Goal: Information Seeking & Learning: Learn about a topic

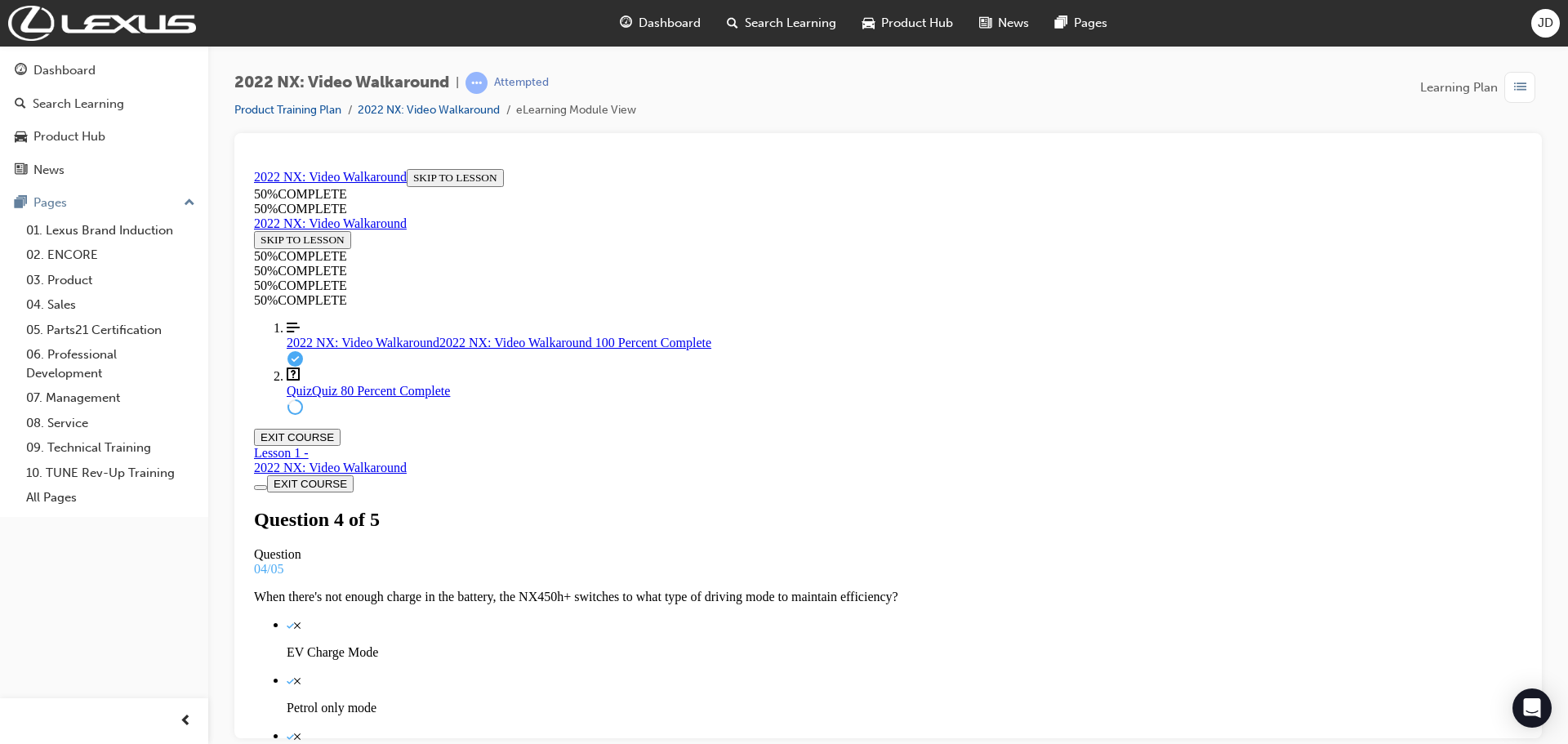
scroll to position [3, 0]
drag, startPoint x: 793, startPoint y: 555, endPoint x: 814, endPoint y: 574, distance: 28.3
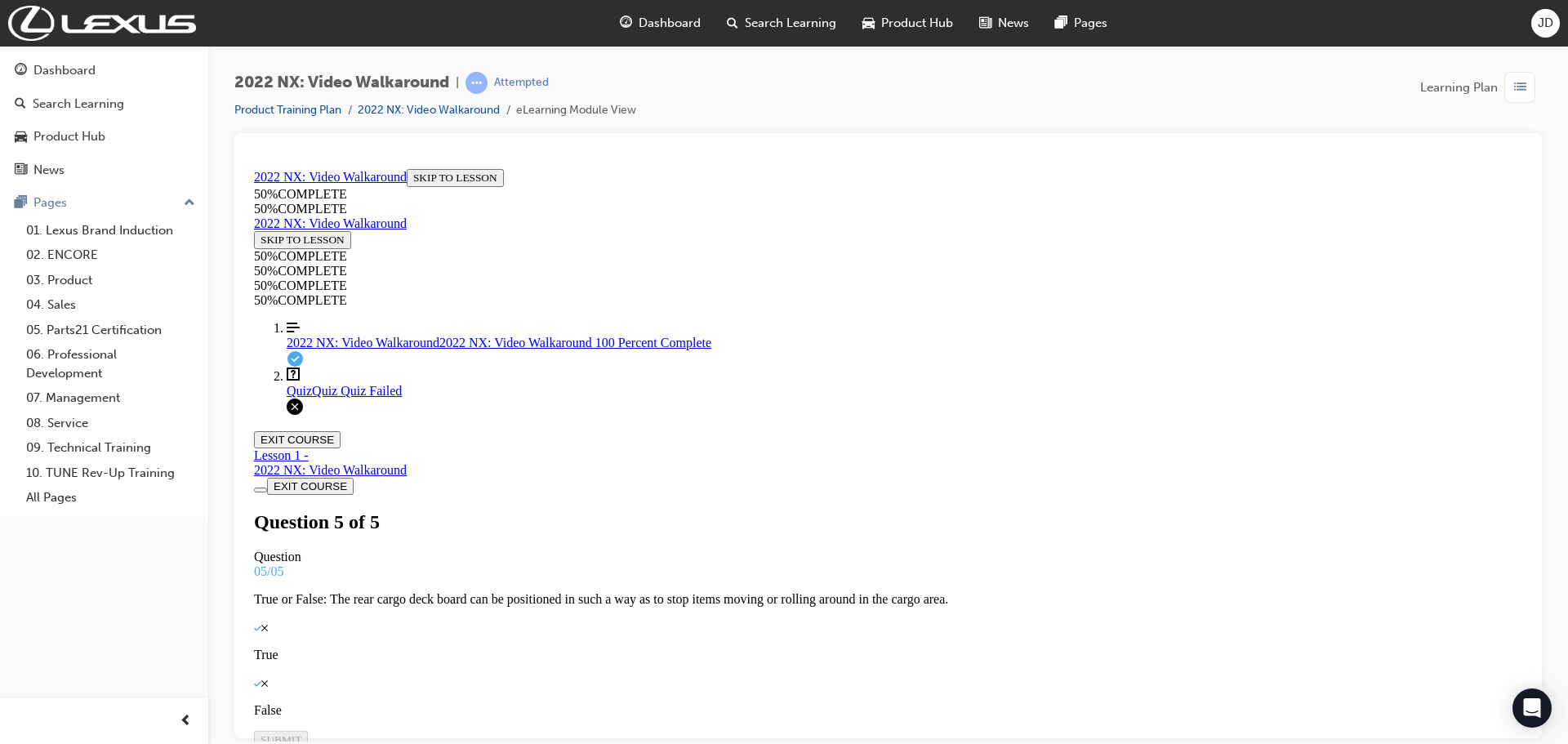
scroll to position [265, 0]
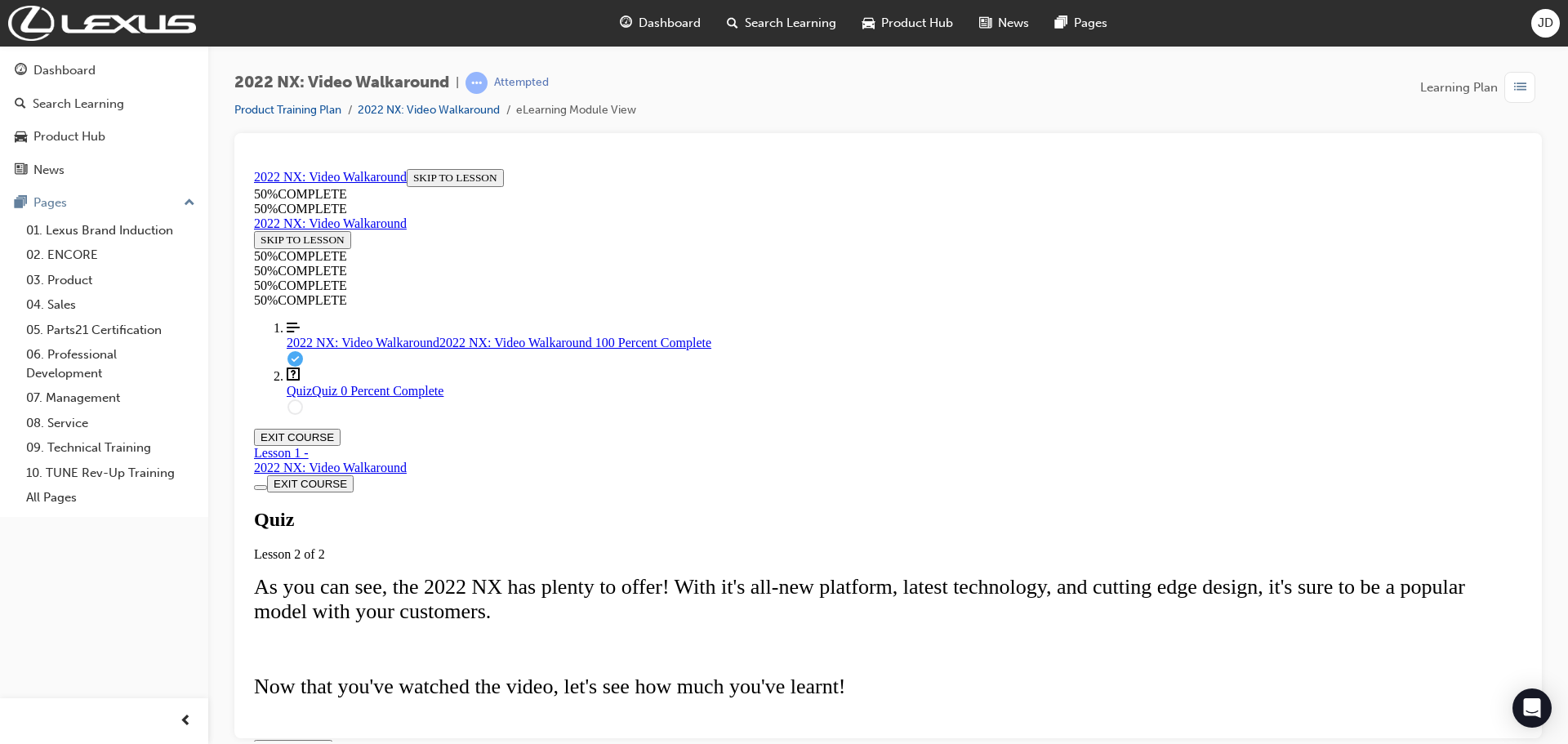
scroll to position [185, 0]
click at [326, 741] on span "TAKE AGAIN" at bounding box center [293, 747] width 65 height 12
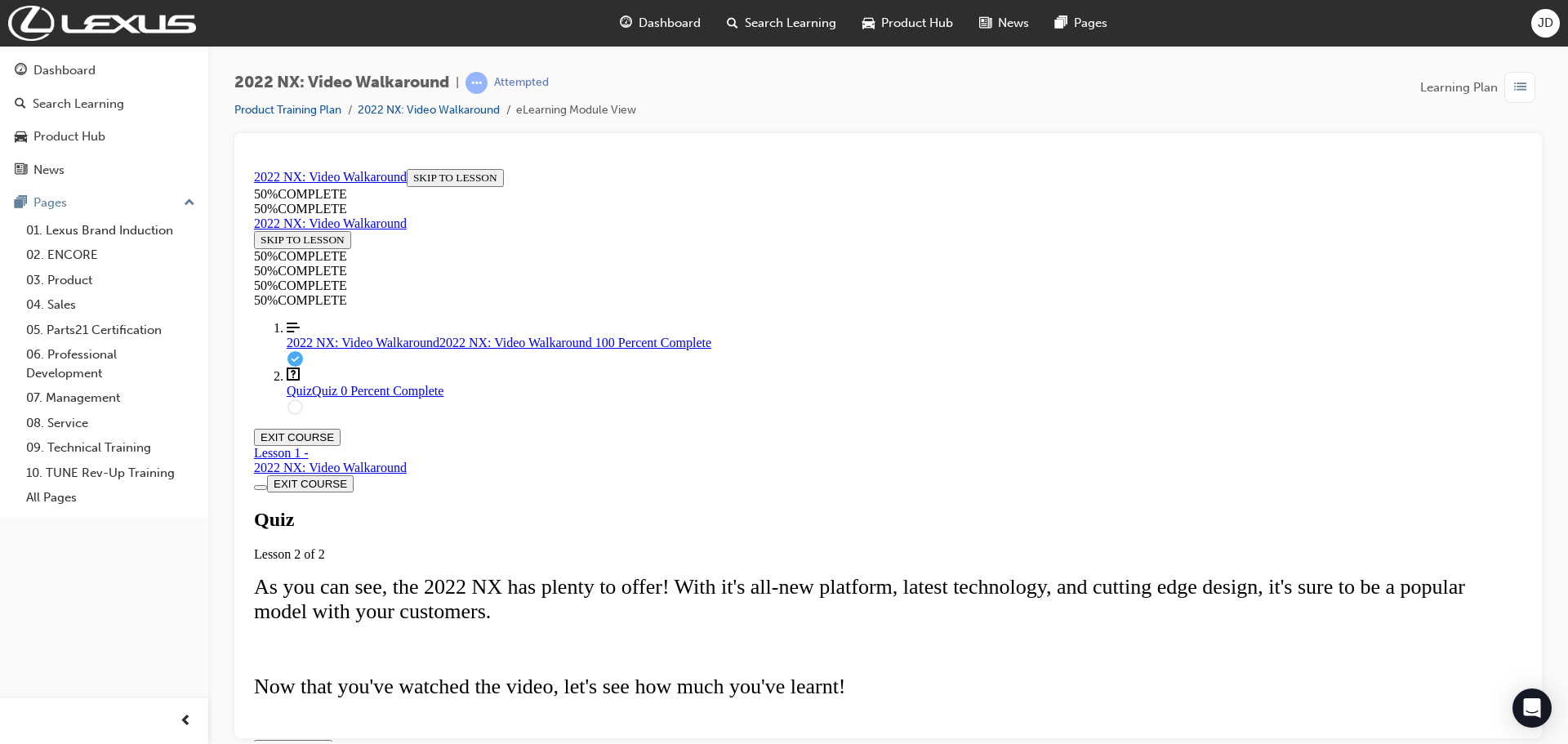
scroll to position [3, 0]
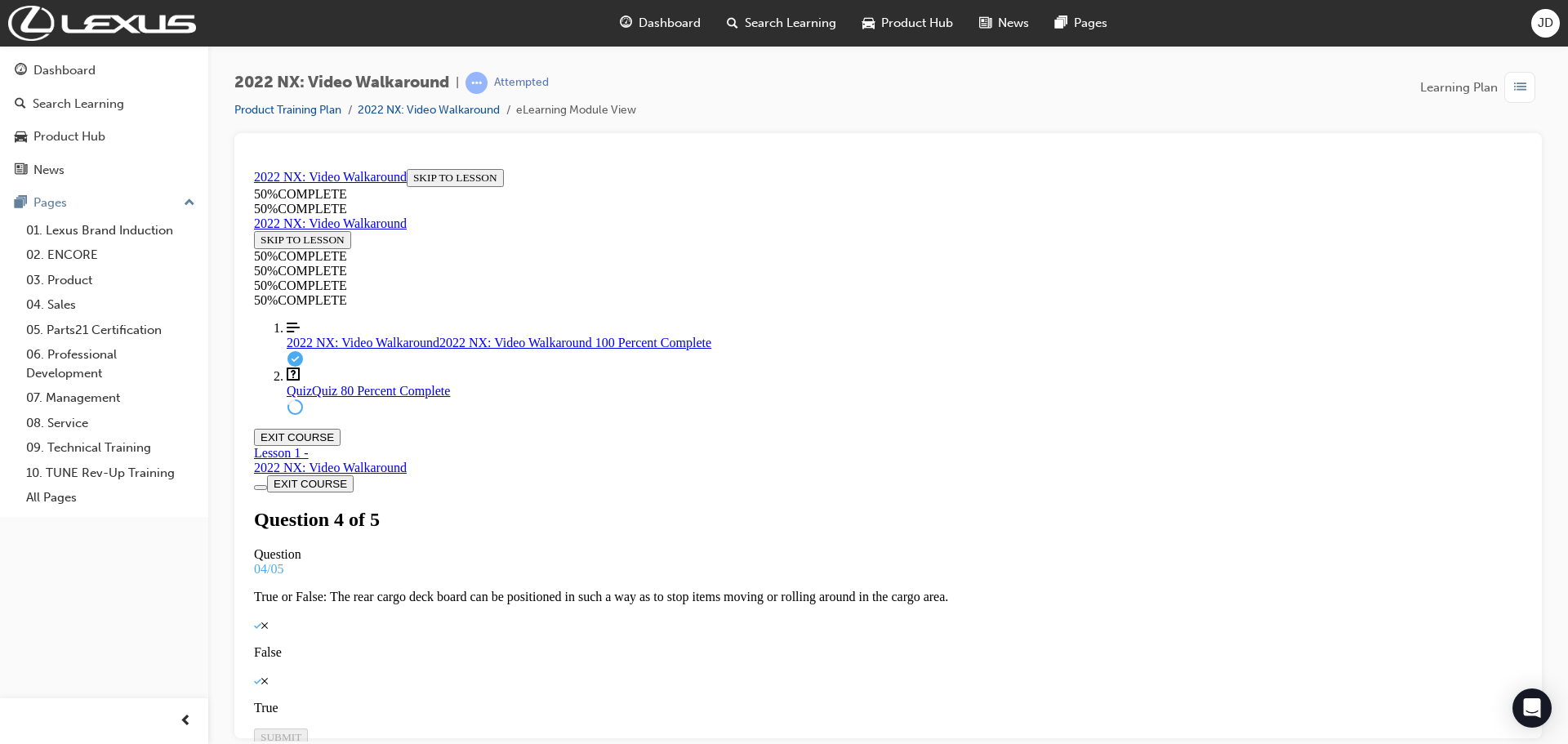
scroll to position [213, 0]
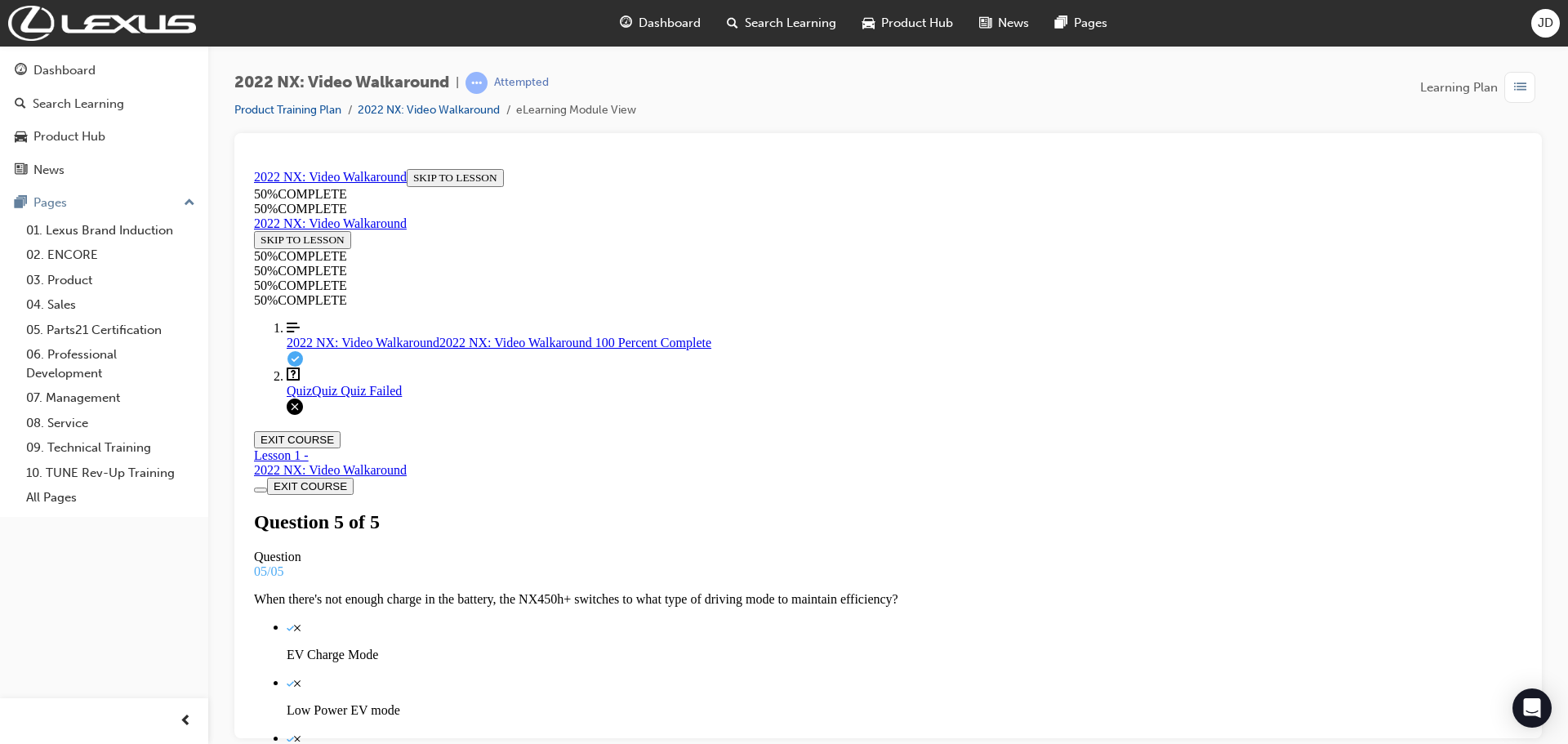
scroll to position [185, 0]
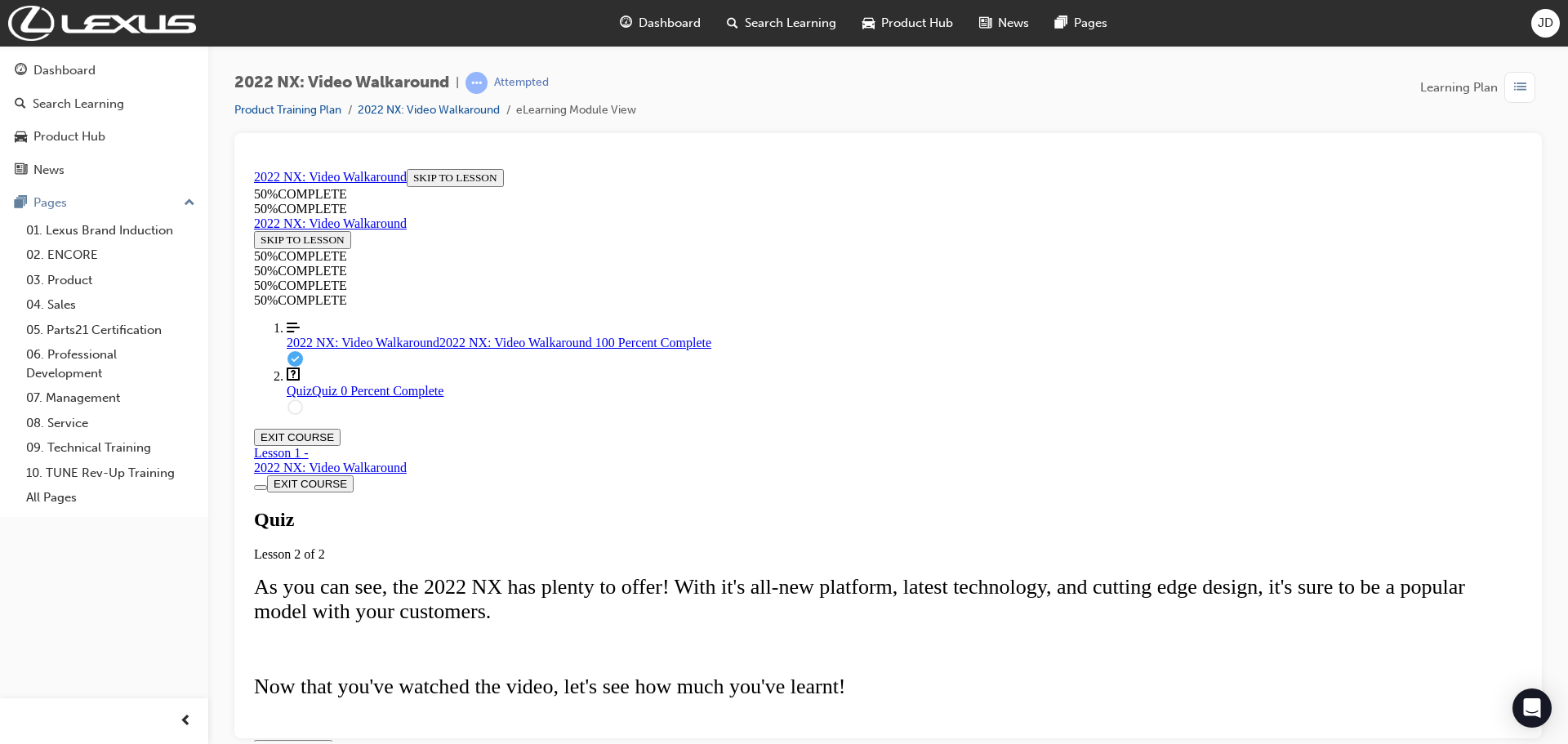
click at [779, 651] on div "Quiz Lesson 2 of 2 As you can see, the 2022 NX has plenty to offer! With it's a…" at bounding box center [888, 632] width 1268 height 249
click at [781, 644] on div "Quiz Lesson 2 of 2 As you can see, the 2022 NX has plenty to offer! With it's a…" at bounding box center [888, 632] width 1268 height 249
click at [326, 741] on span "TAKE AGAIN" at bounding box center [293, 747] width 65 height 12
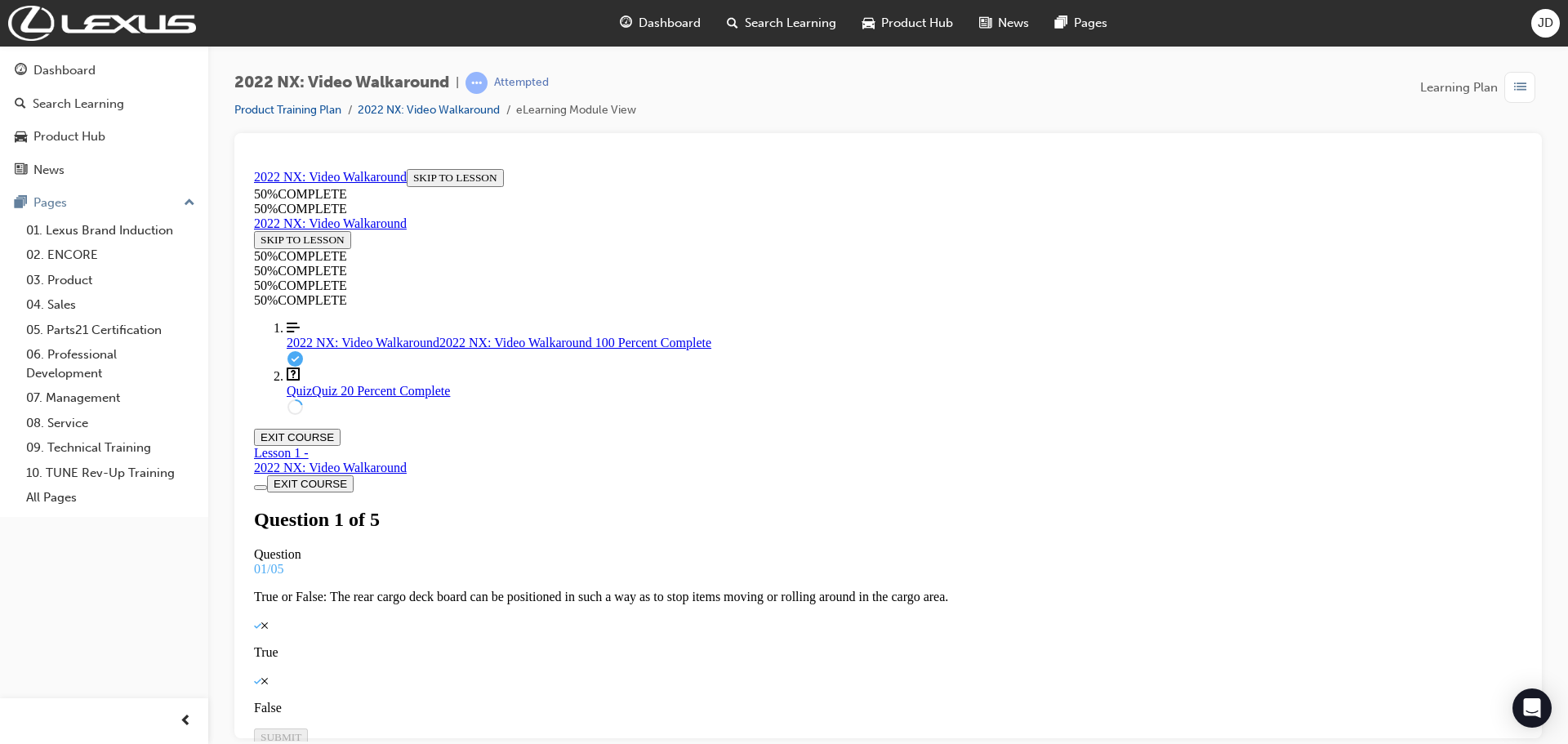
drag, startPoint x: 828, startPoint y: 583, endPoint x: 818, endPoint y: 632, distance: 50.0
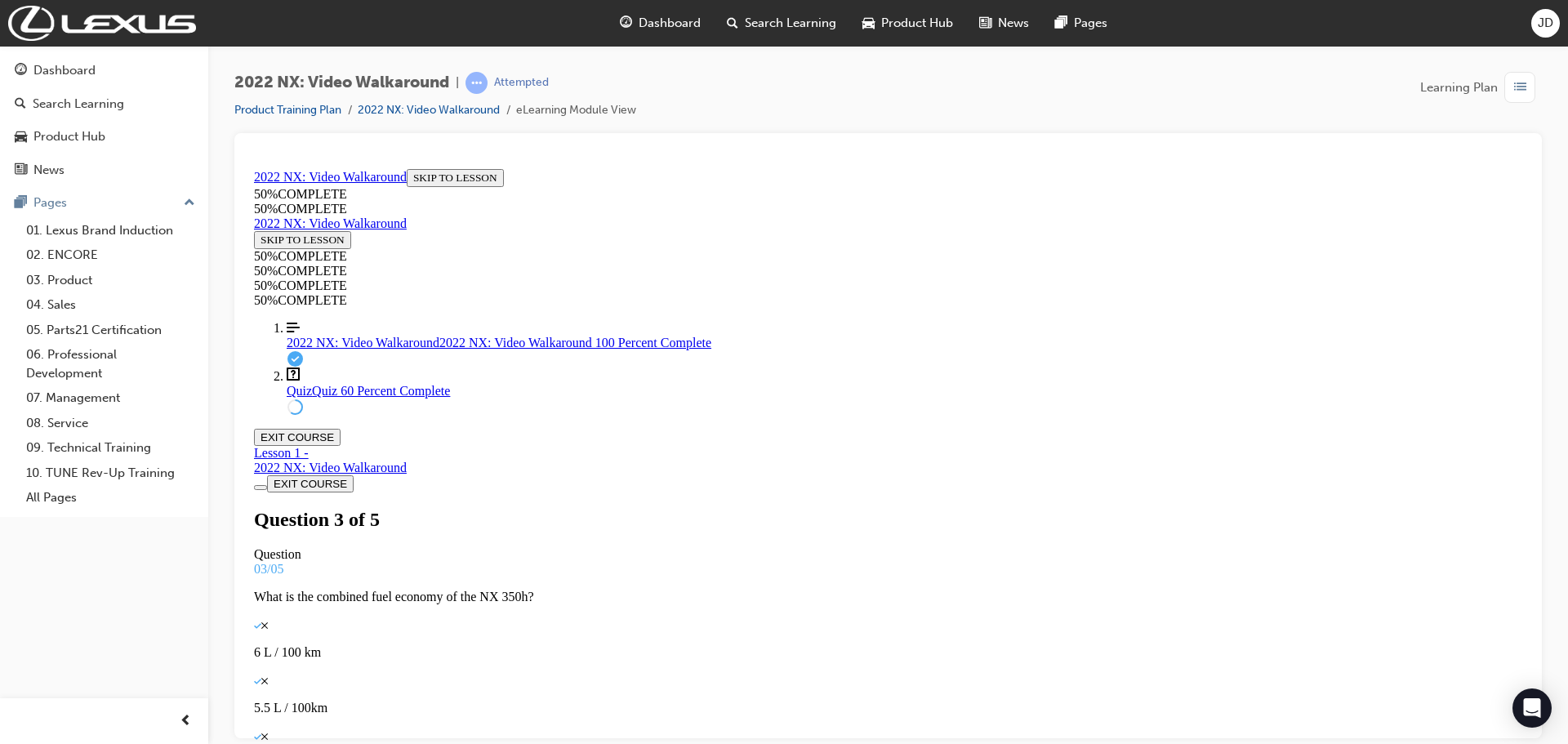
scroll to position [84, 0]
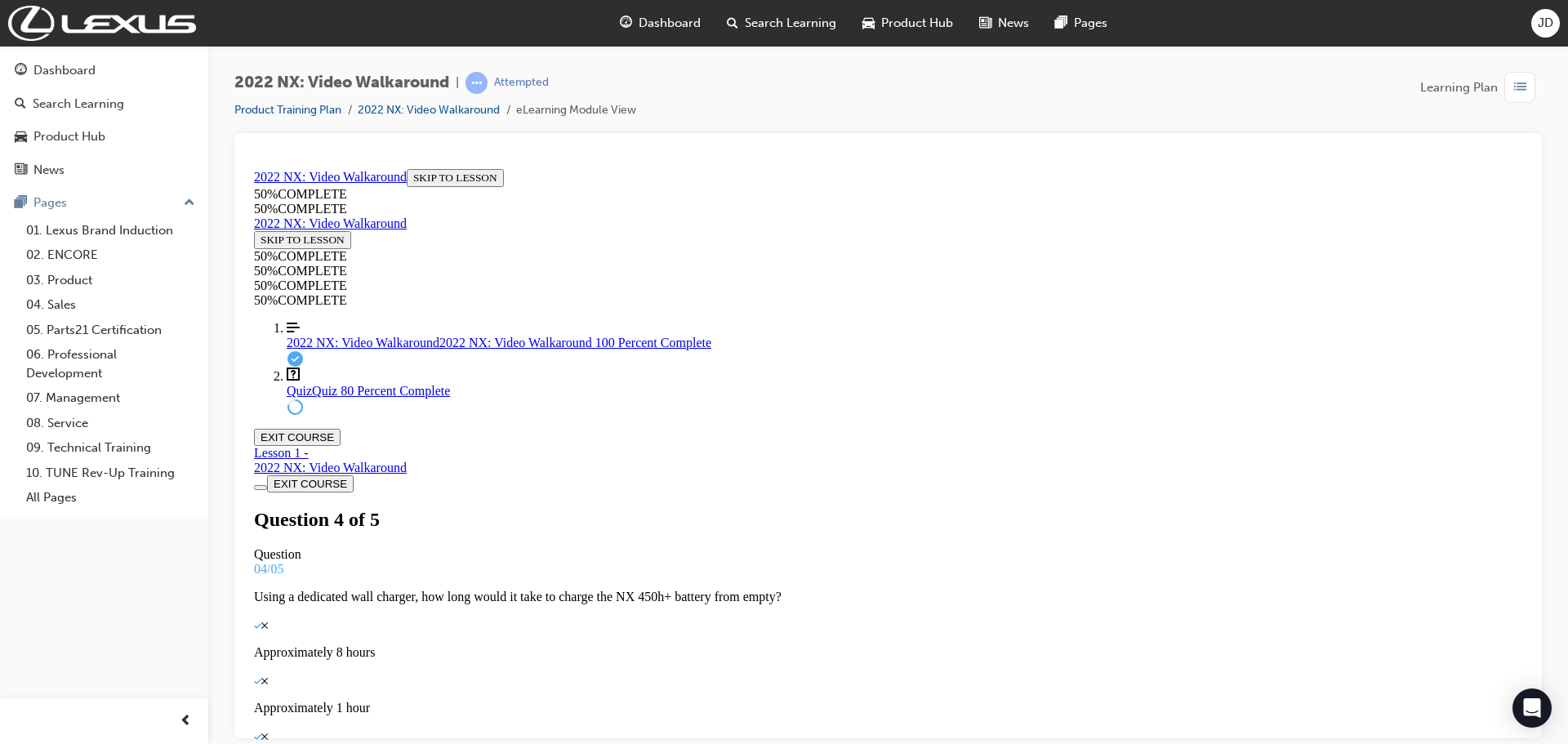
scroll to position [166, 0]
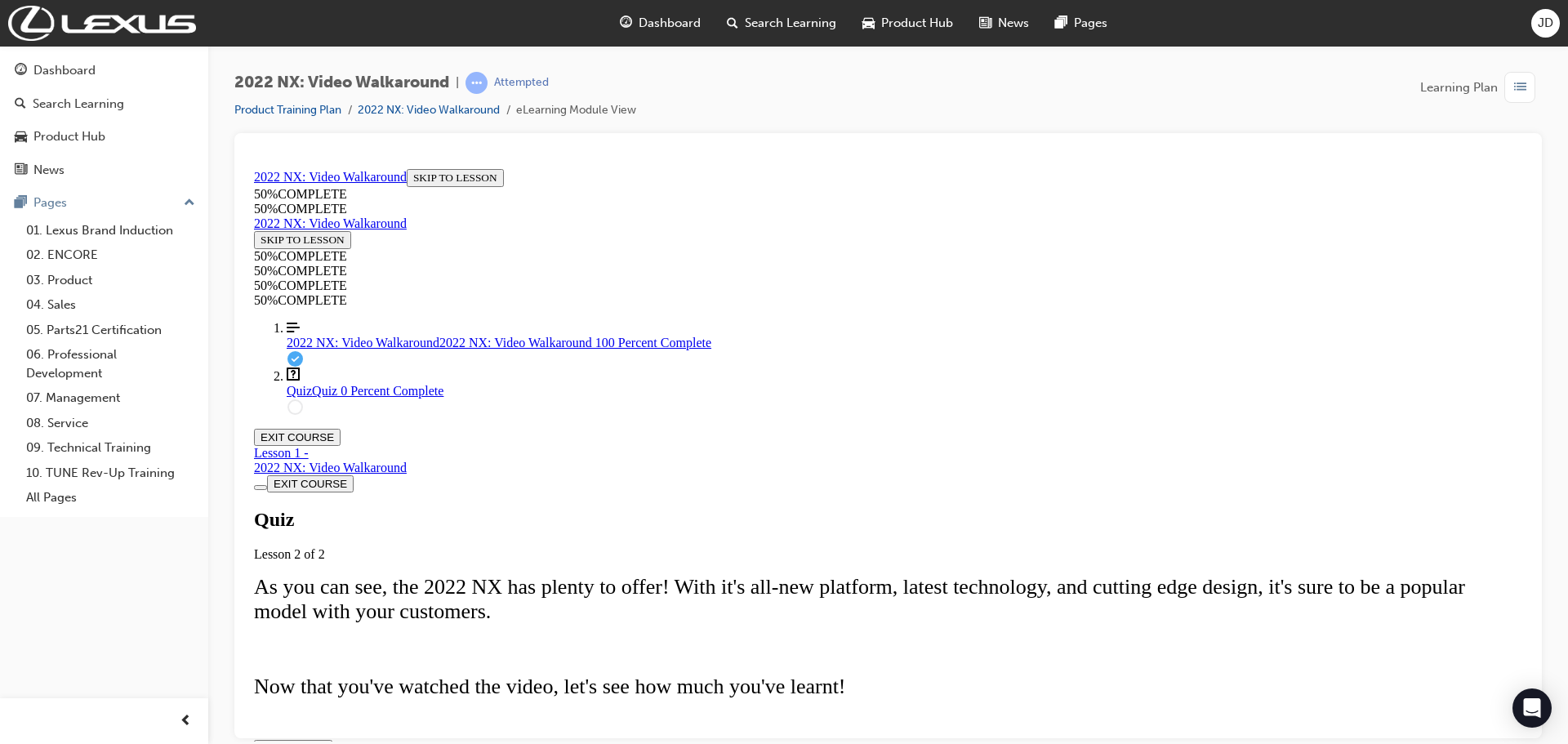
click at [326, 741] on span "TAKE AGAIN" at bounding box center [293, 747] width 65 height 12
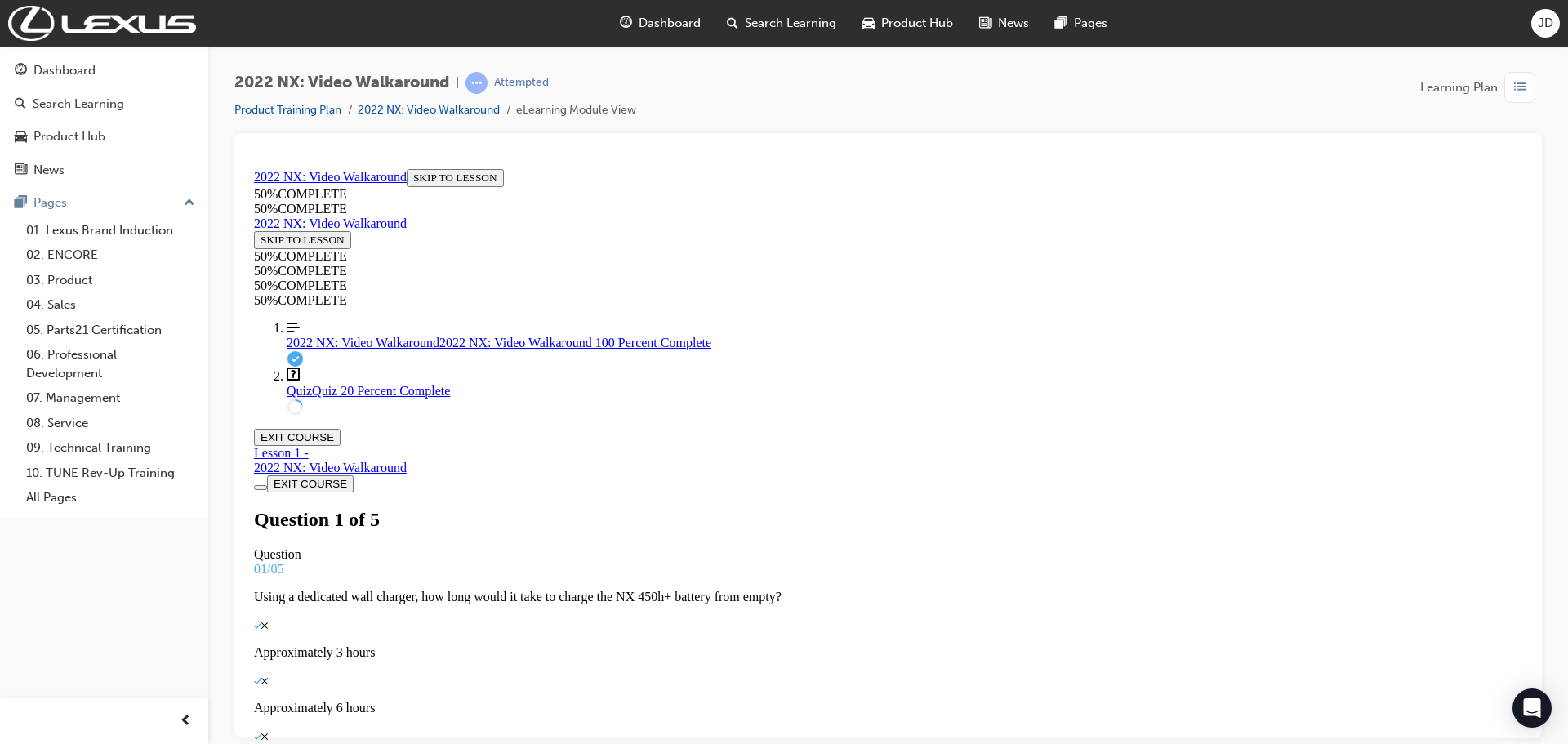
scroll to position [3, 0]
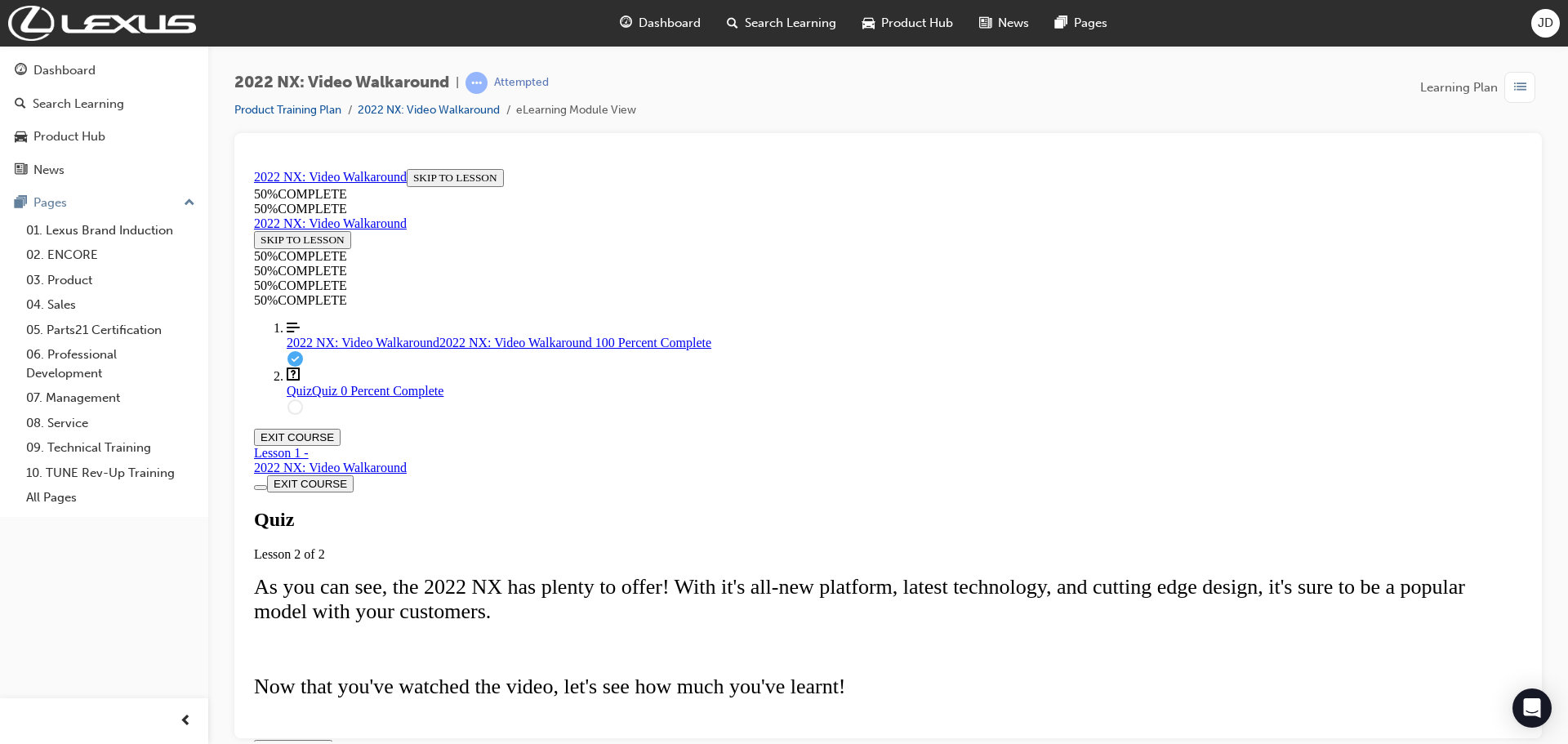
click at [814, 643] on div "Quiz Lesson 2 of 2 As you can see, the 2022 NX has plenty to offer! With it's a…" at bounding box center [888, 632] width 1268 height 249
click at [326, 741] on icon "Quiz" at bounding box center [326, 747] width 0 height 12
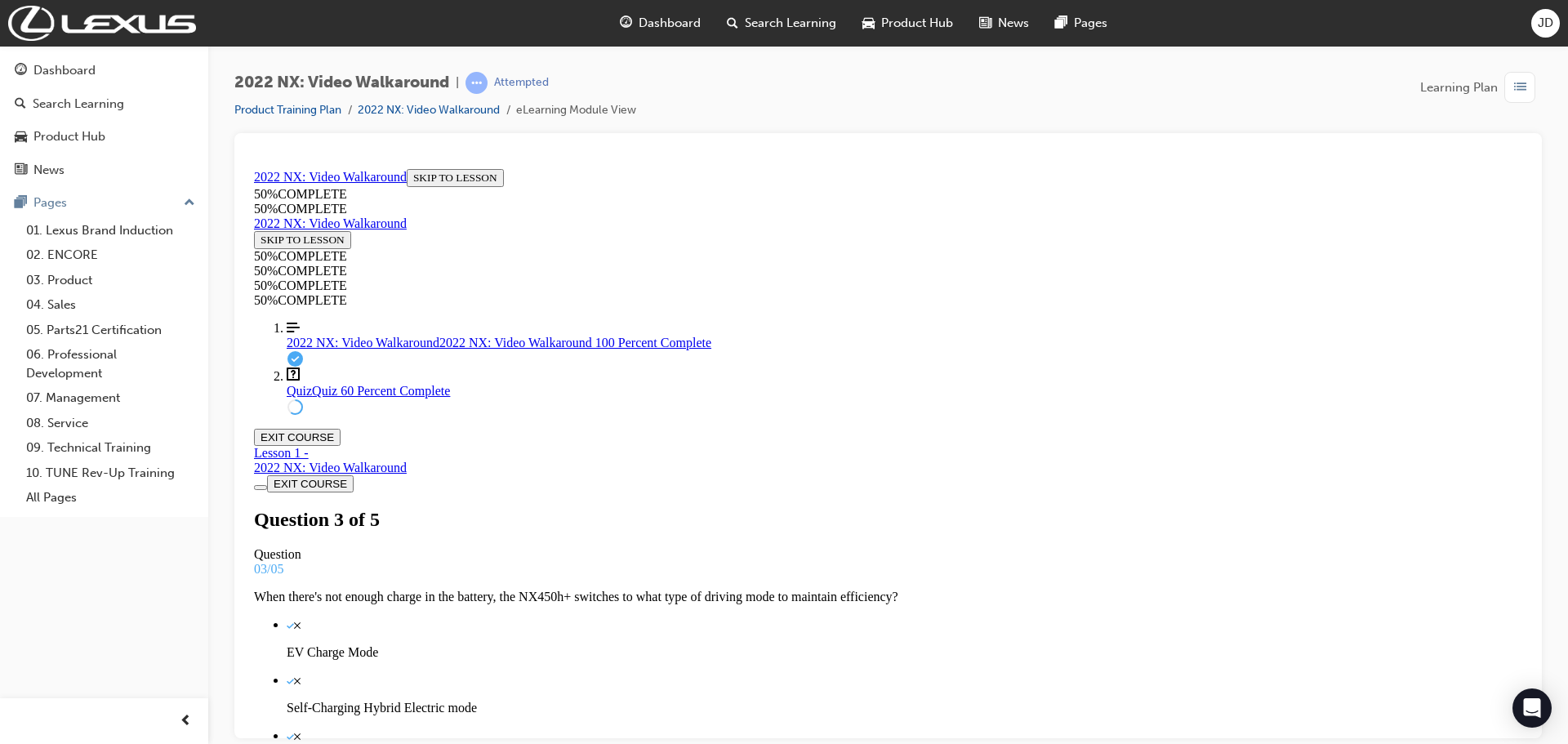
scroll to position [84, 0]
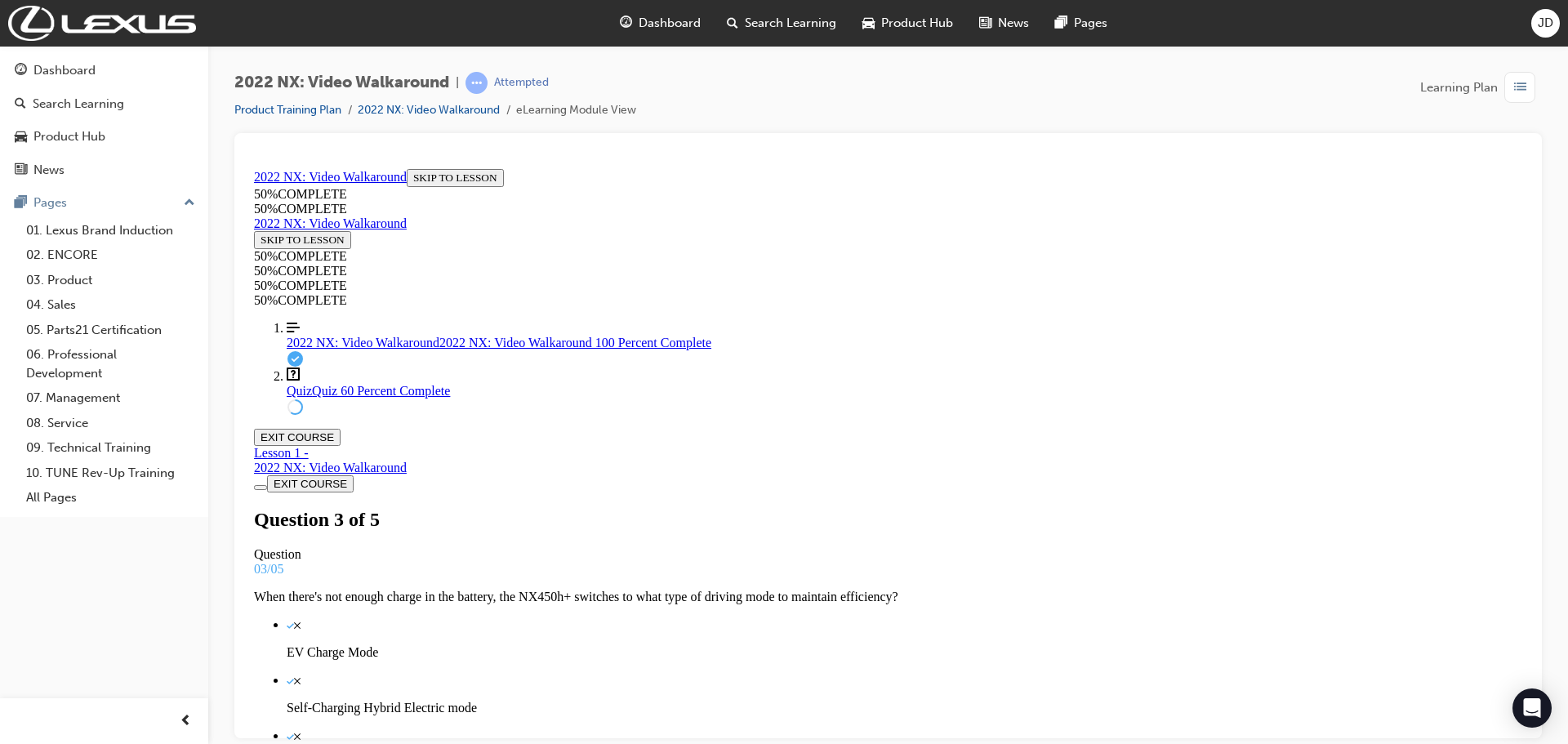
scroll to position [3, 0]
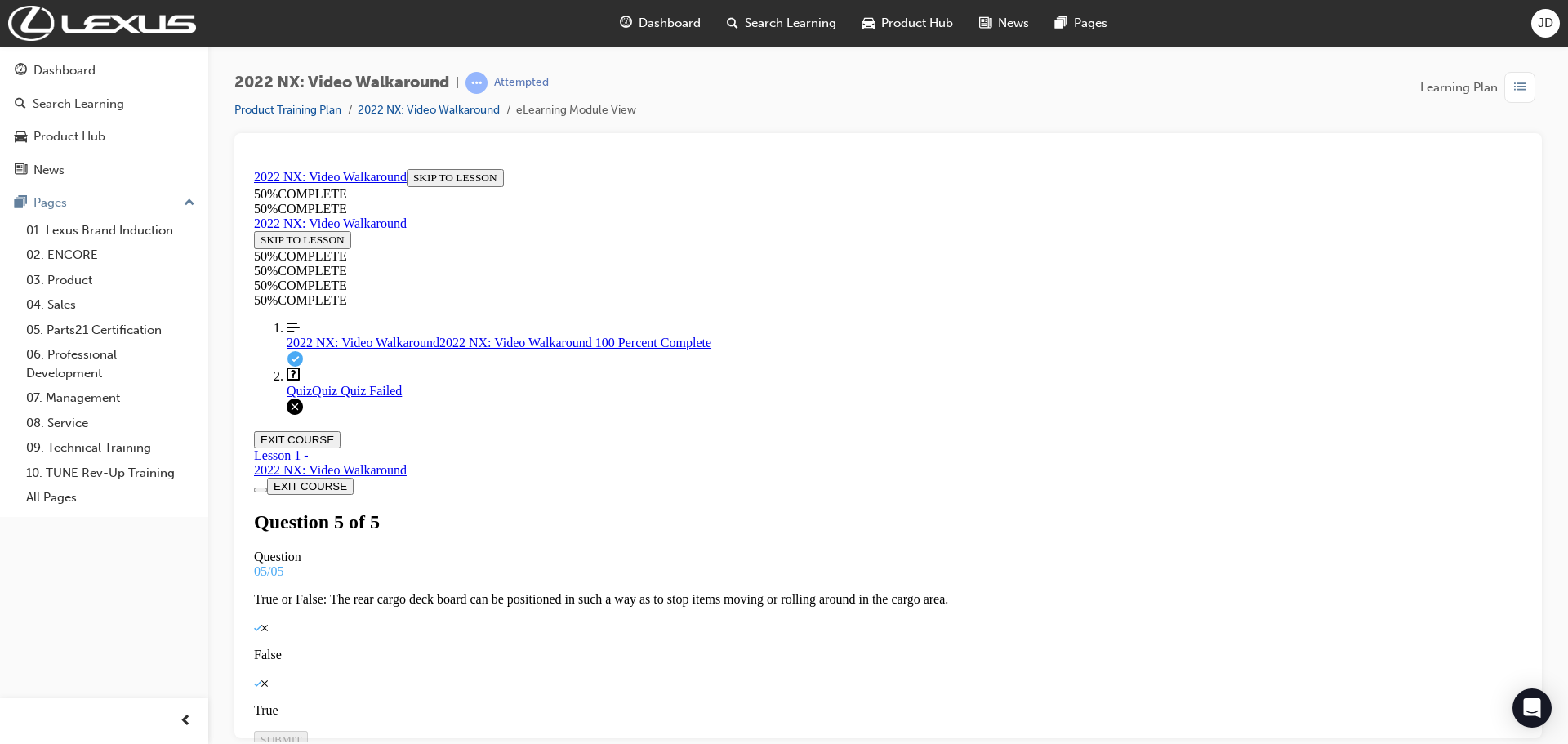
scroll to position [247, 0]
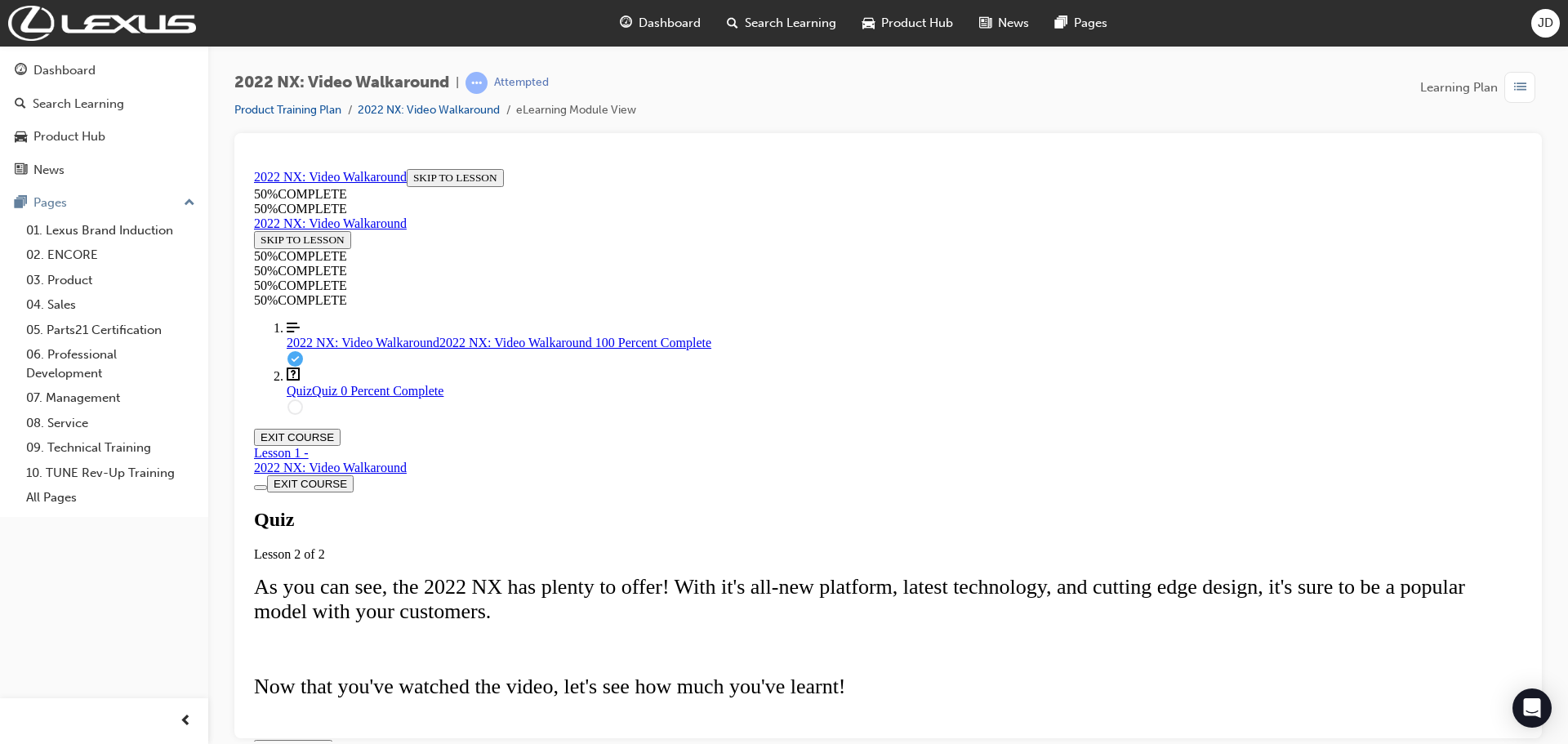
scroll to position [185, 0]
click at [785, 642] on div "Quiz Lesson 2 of 2 As you can see, the 2022 NX has plenty to offer! With it's a…" at bounding box center [888, 632] width 1268 height 249
click at [326, 741] on span "TAKE AGAIN" at bounding box center [293, 747] width 65 height 12
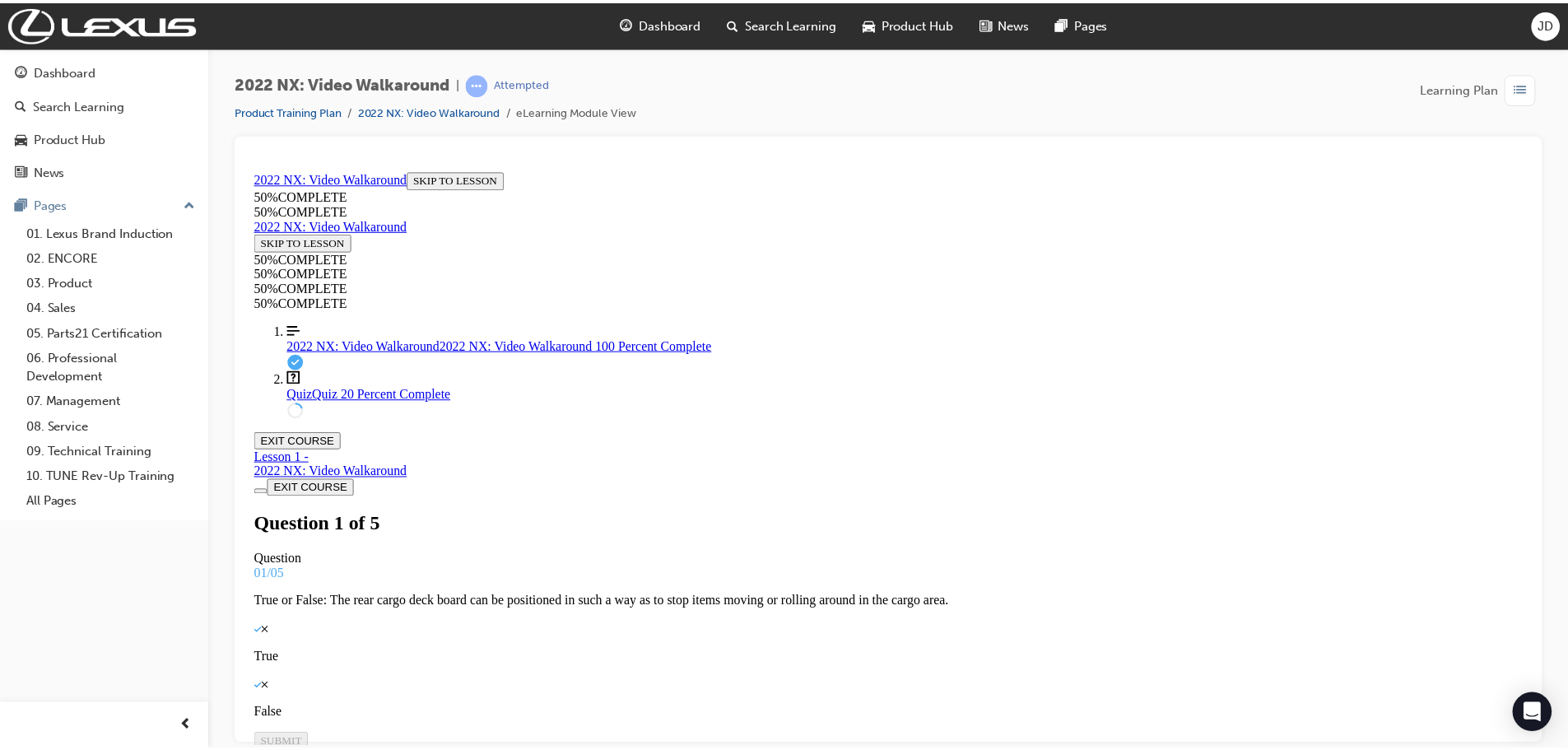
scroll to position [0, 0]
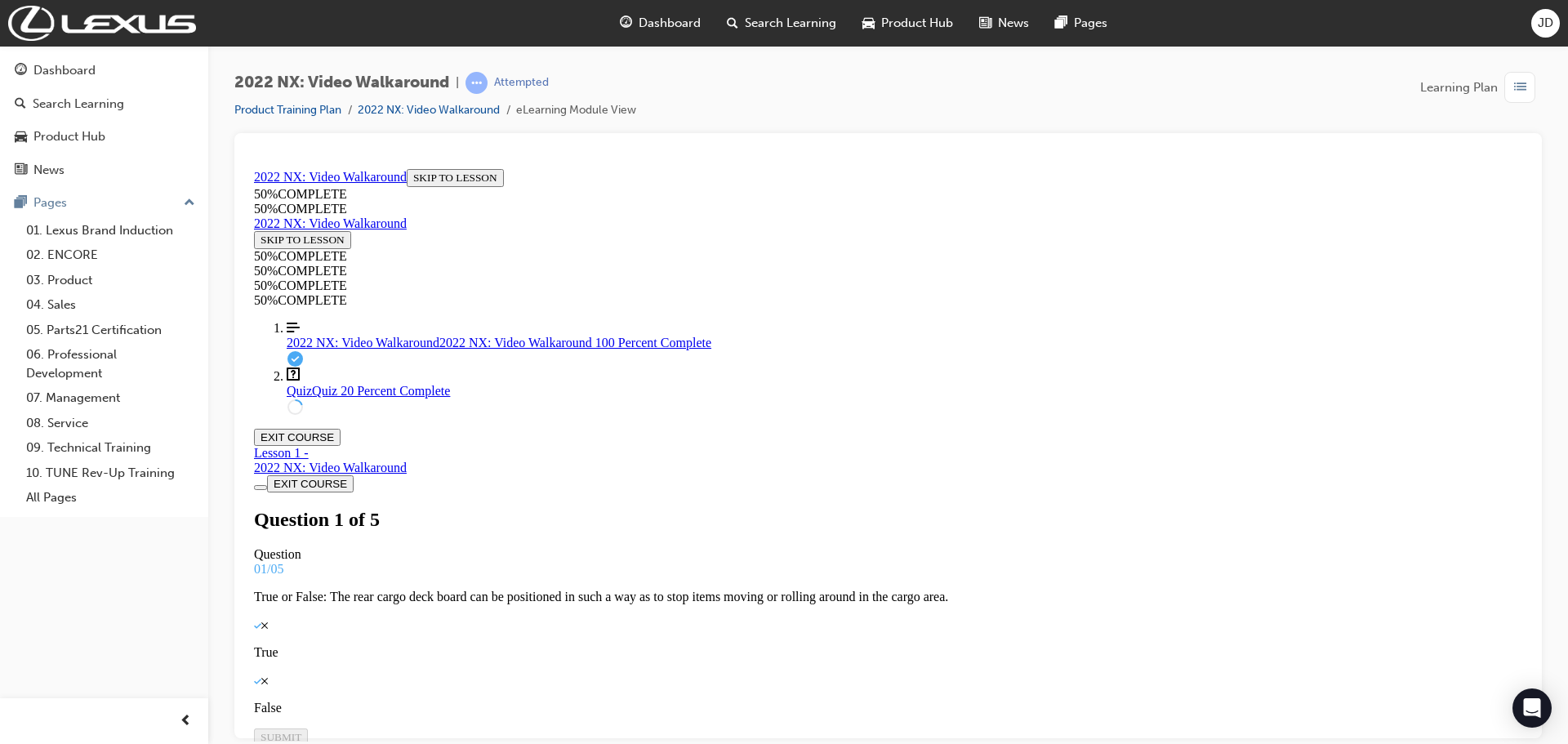
click at [655, 19] on span "Dashboard" at bounding box center [669, 23] width 62 height 19
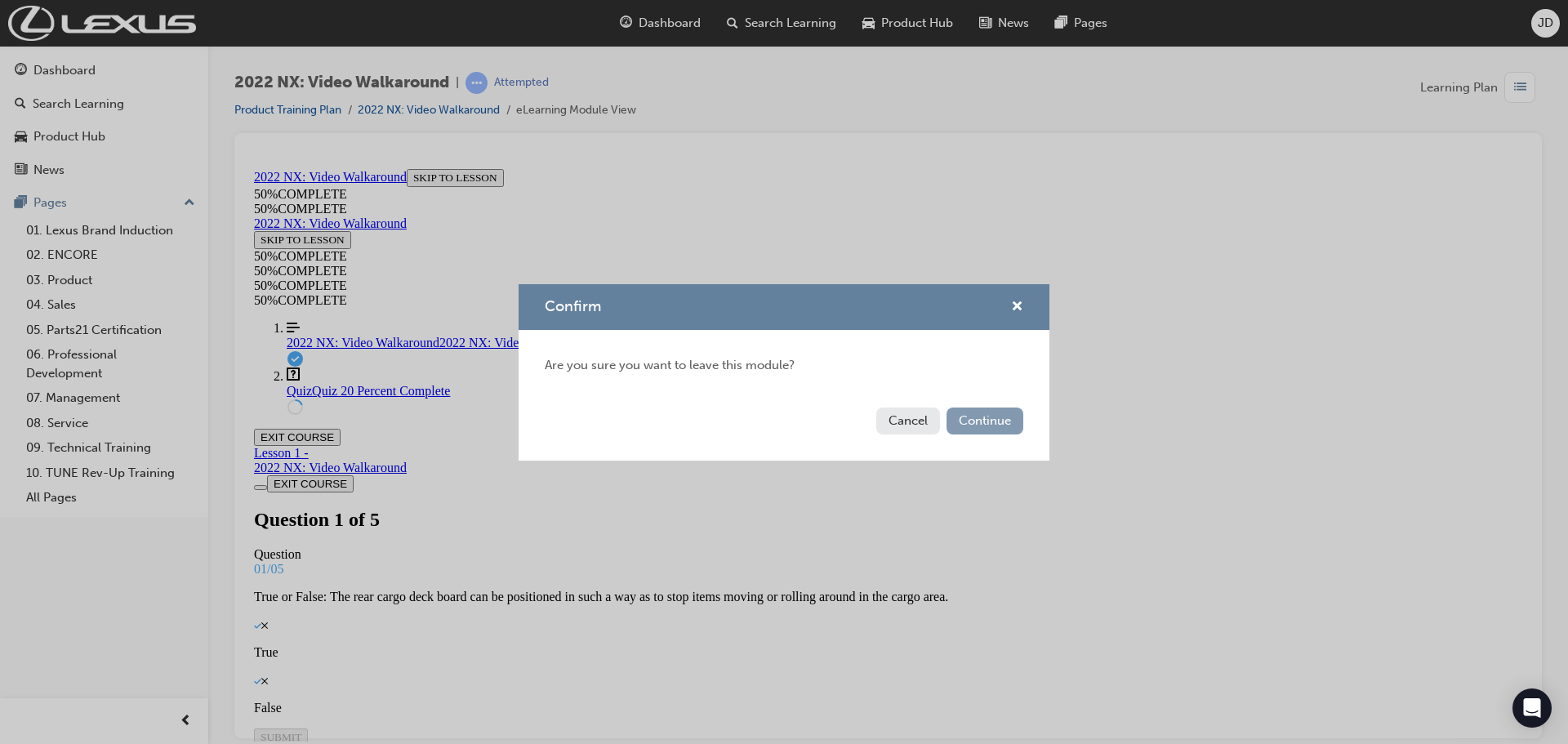
click at [960, 422] on button "Continue" at bounding box center [984, 421] width 77 height 27
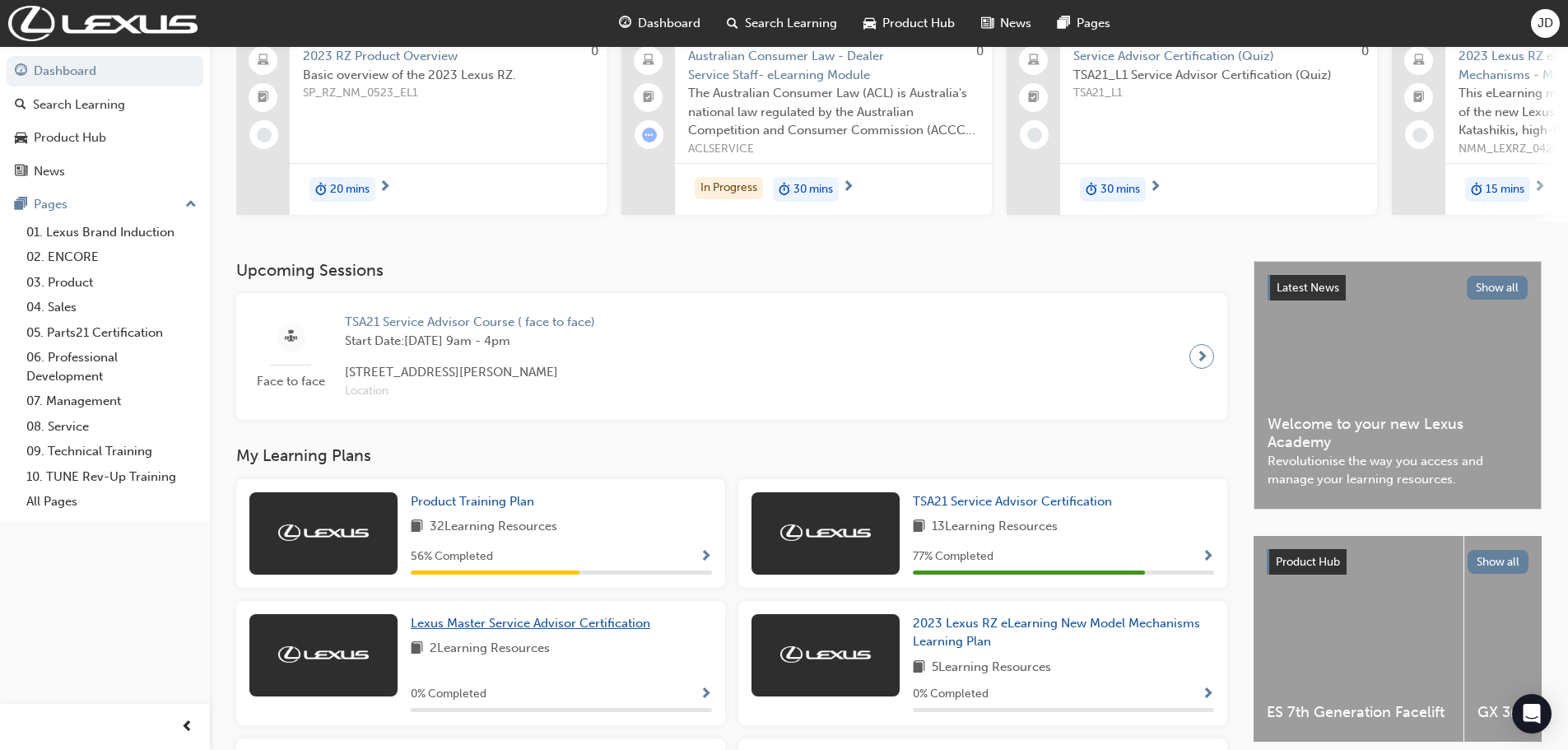
scroll to position [329, 0]
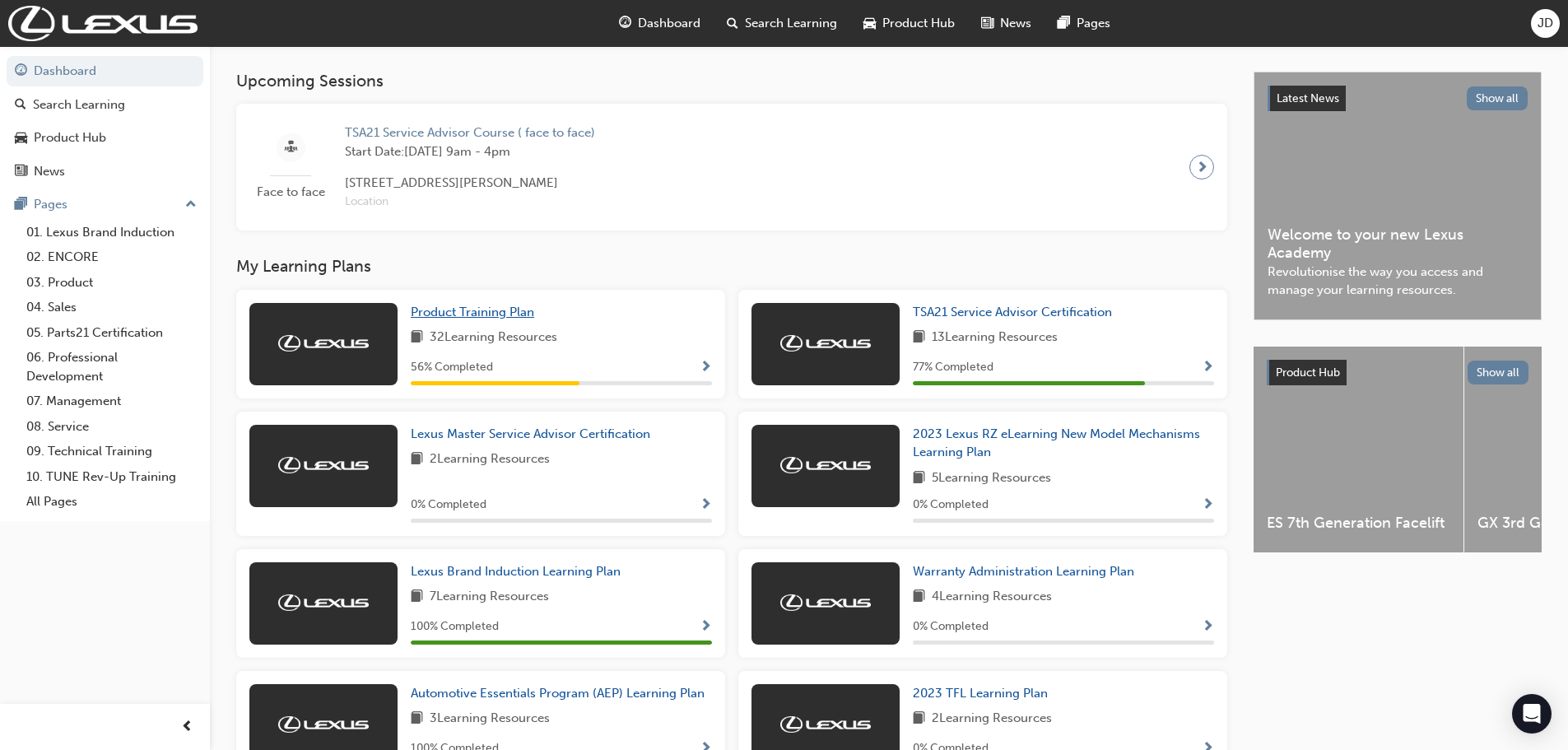
click at [485, 319] on span "Product Training Plan" at bounding box center [473, 312] width 123 height 15
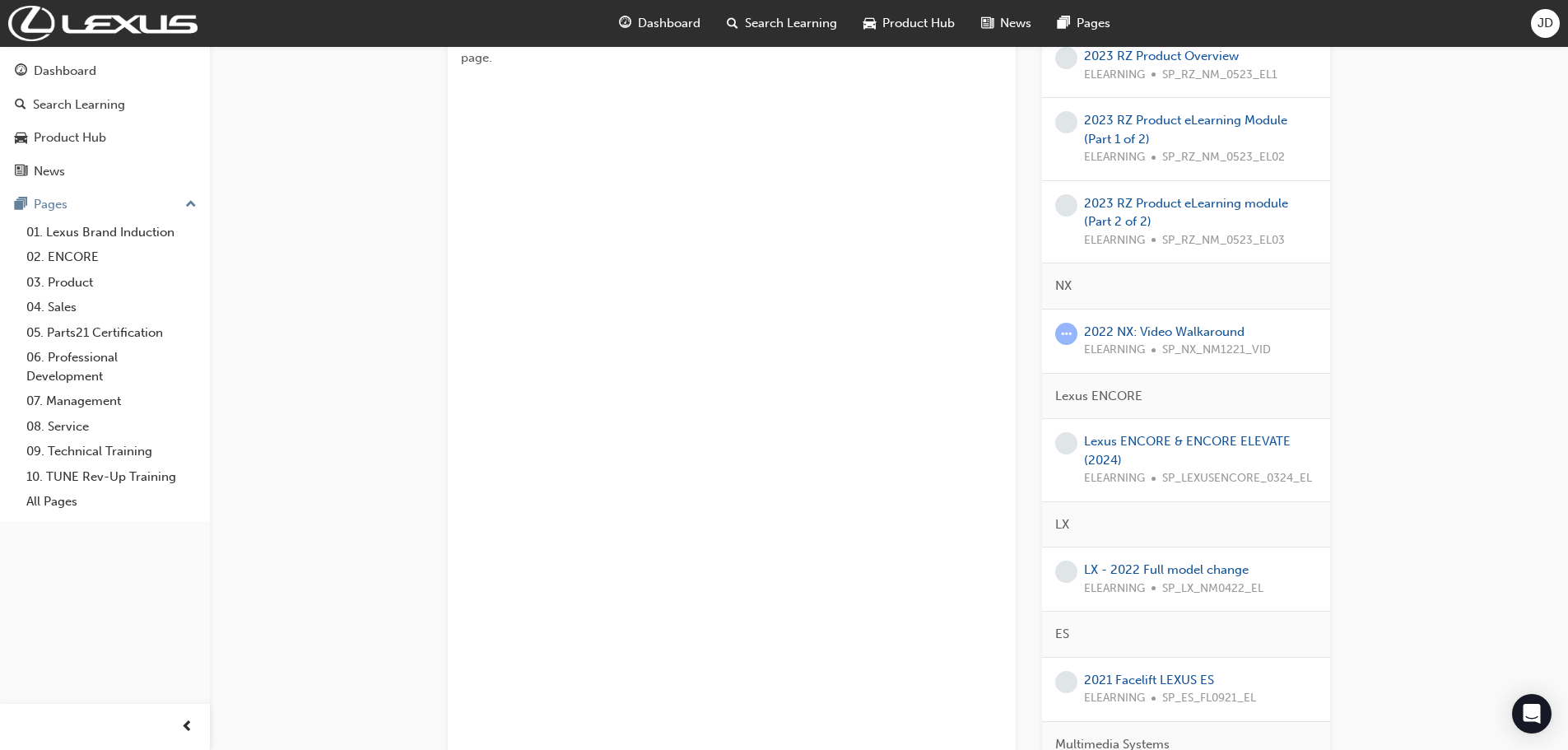
scroll to position [576, 0]
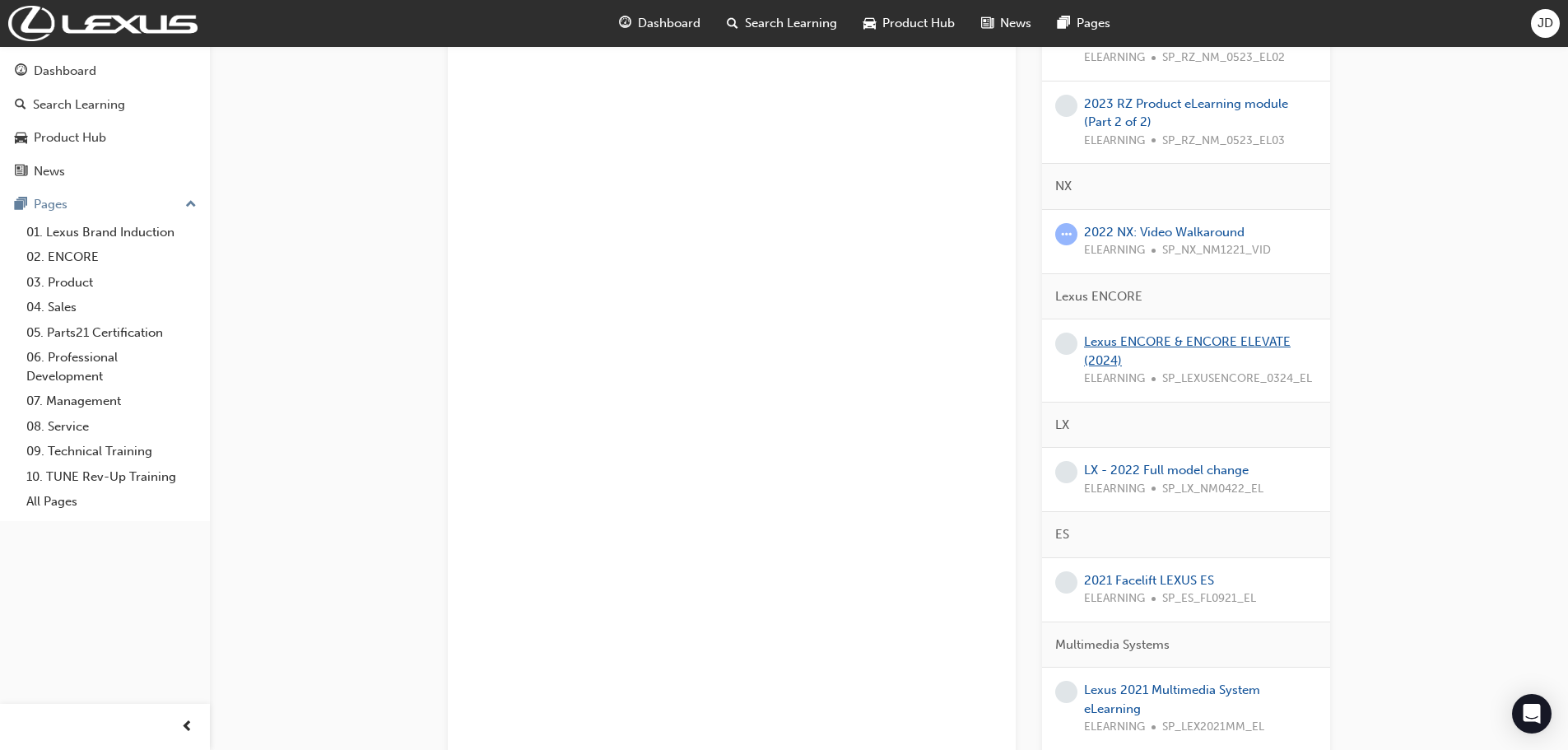
click at [1104, 348] on link "Lexus ENCORE & ENCORE ELEVATE (2024)" at bounding box center [1187, 351] width 207 height 34
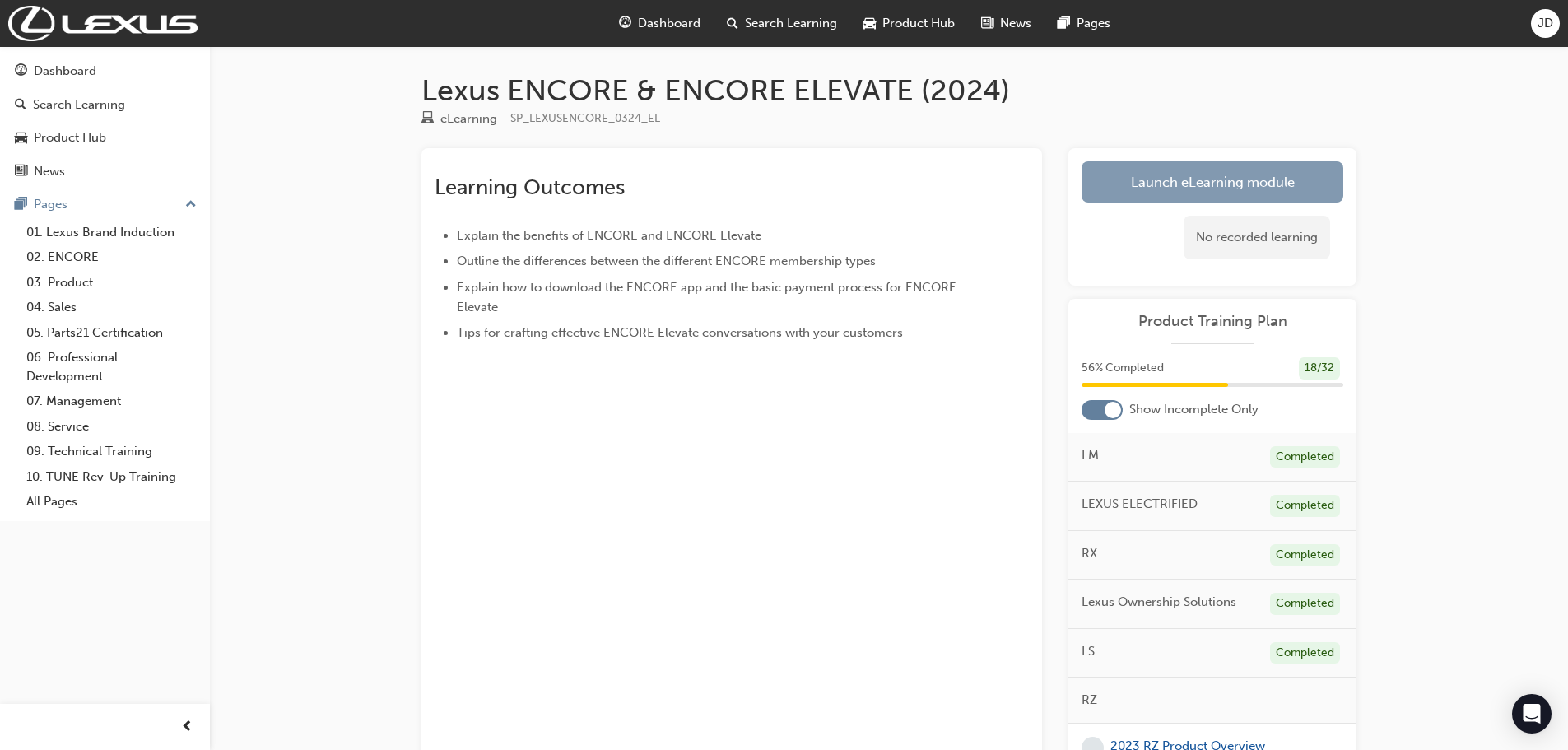
click at [1159, 185] on link "Launch eLearning module" at bounding box center [1213, 182] width 262 height 41
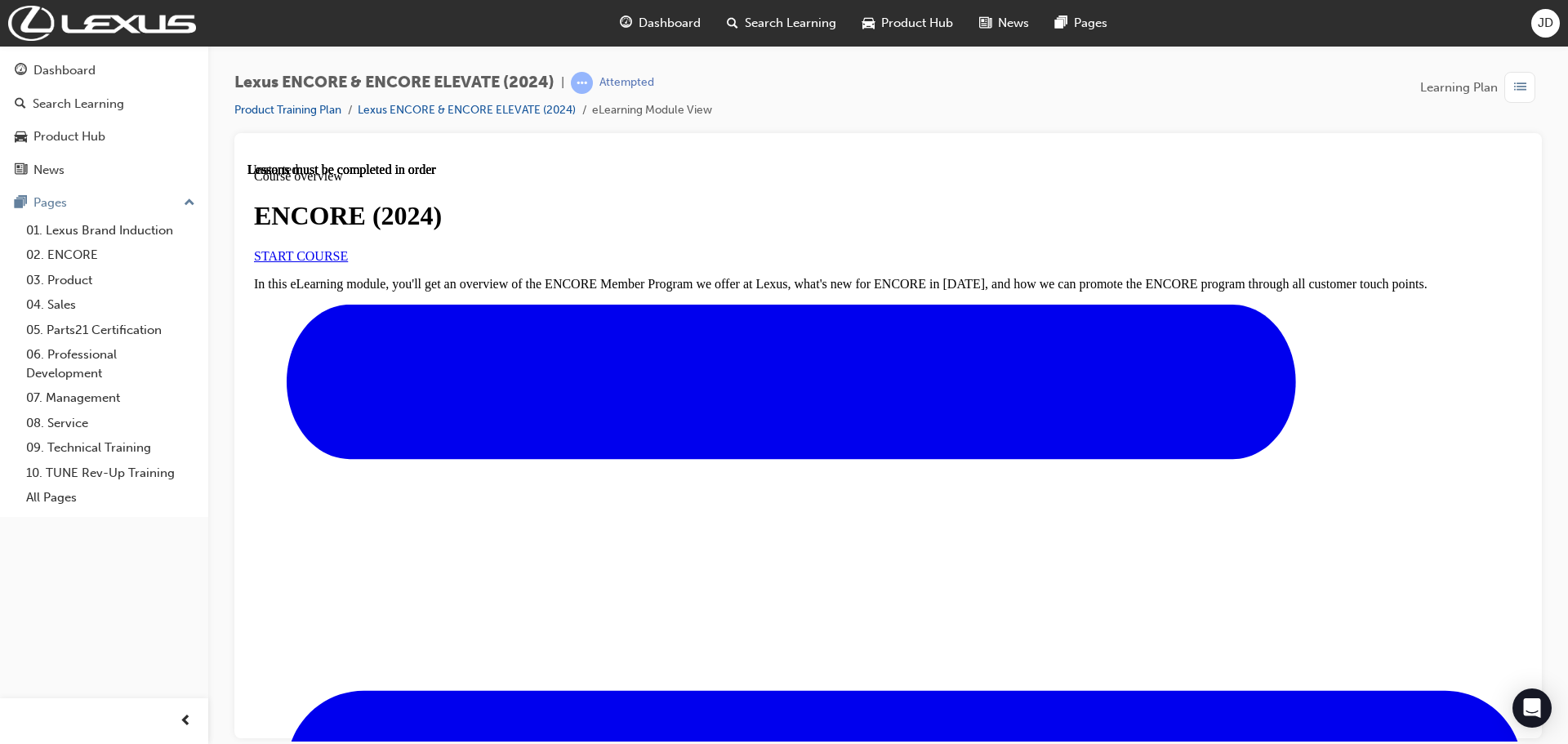
click at [348, 262] on link "START COURSE" at bounding box center [300, 255] width 94 height 14
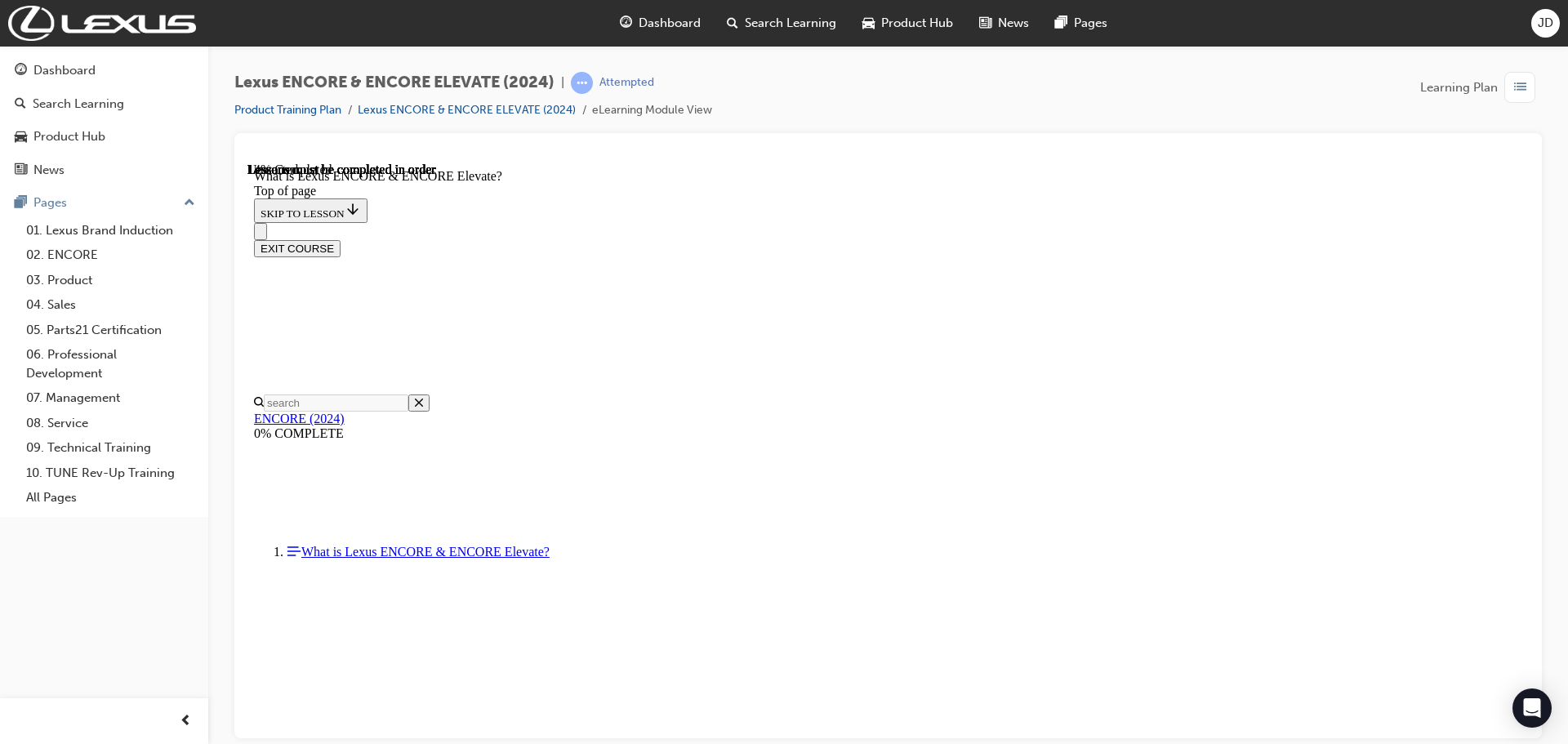
scroll to position [51, 0]
drag, startPoint x: 614, startPoint y: 637, endPoint x: 1190, endPoint y: 645, distance: 576.1
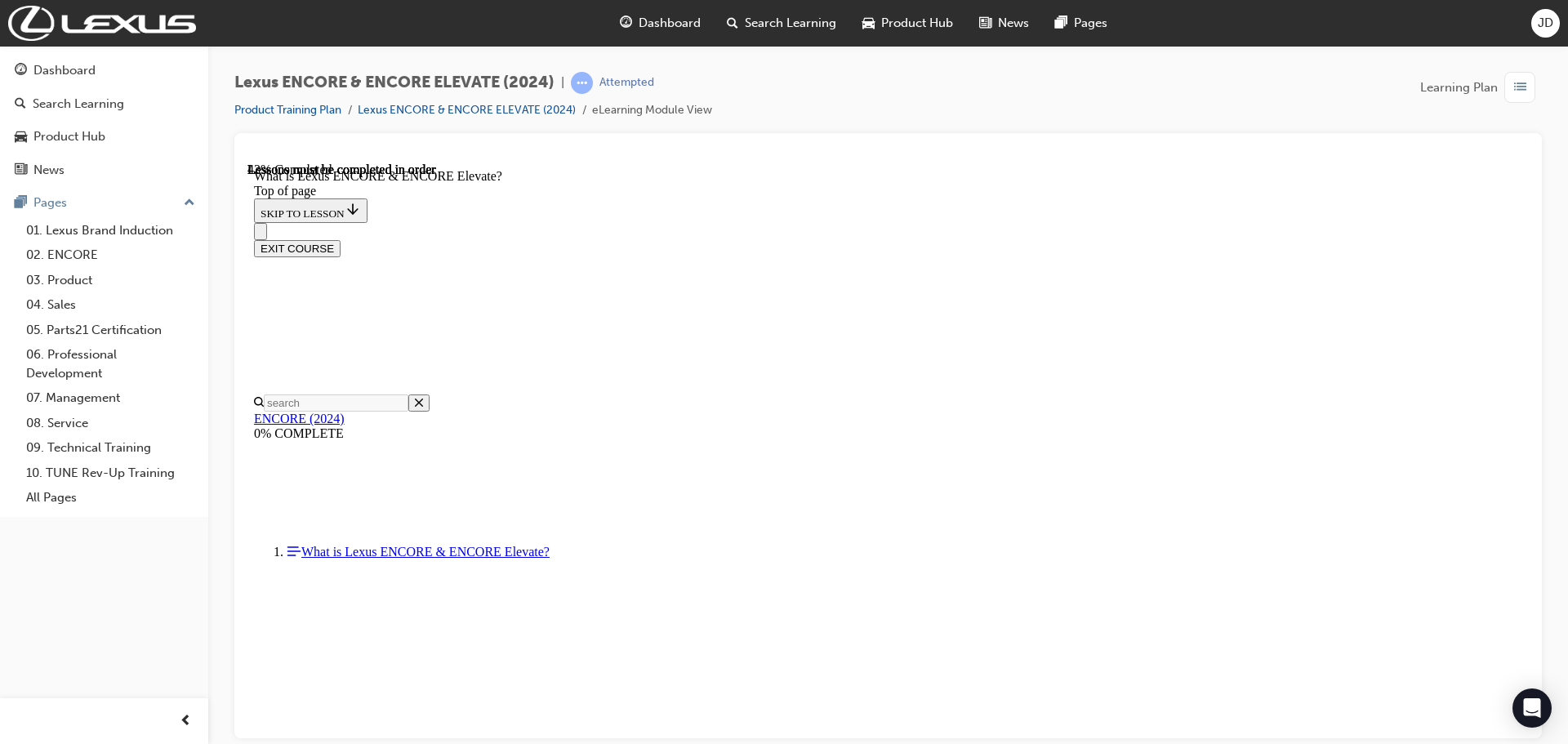
scroll to position [1362, 0]
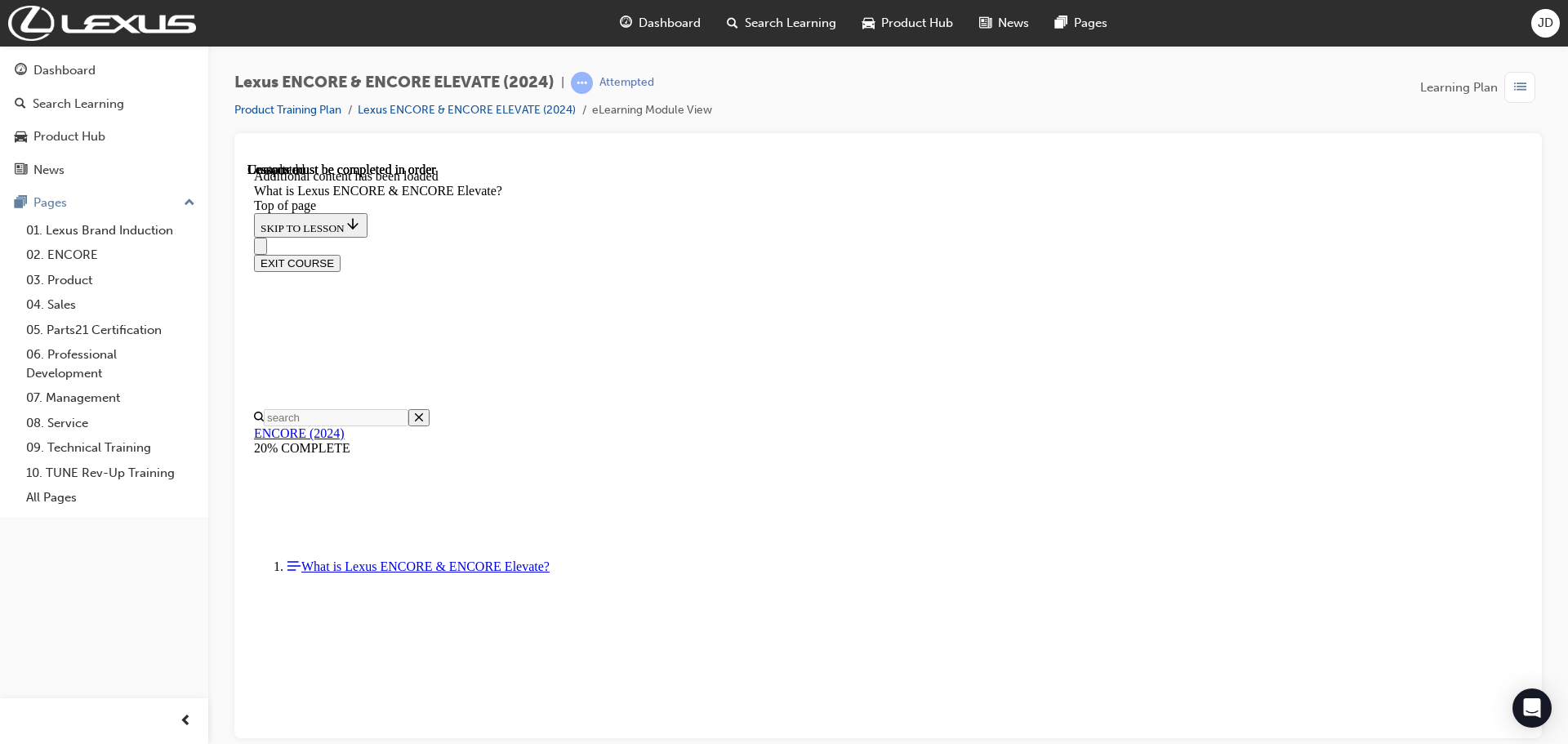
scroll to position [2511, 0]
